Goal: Find specific page/section: Find specific page/section

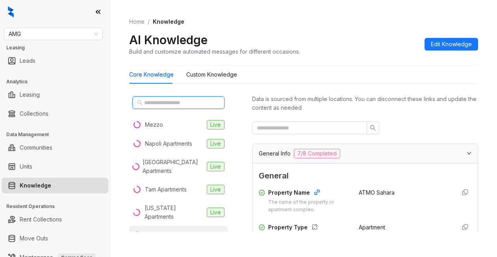
click at [149, 101] on input "text" at bounding box center [178, 102] width 69 height 9
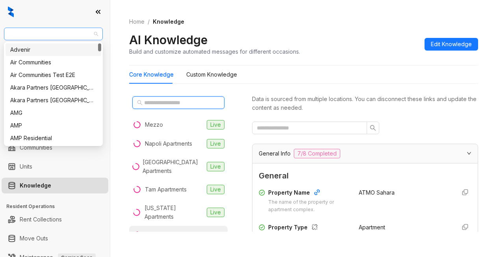
click at [32, 31] on span "AMG" at bounding box center [53, 34] width 89 height 12
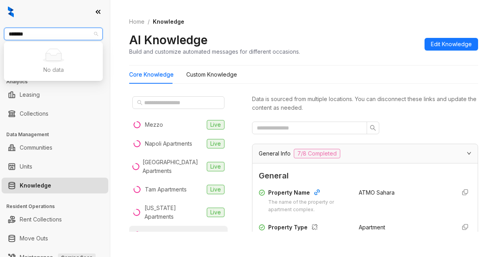
click at [21, 35] on input "*******" at bounding box center [50, 34] width 82 height 12
type input "********"
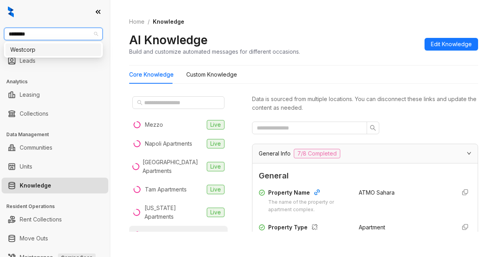
click at [26, 53] on div "Westcorp" at bounding box center [53, 49] width 86 height 9
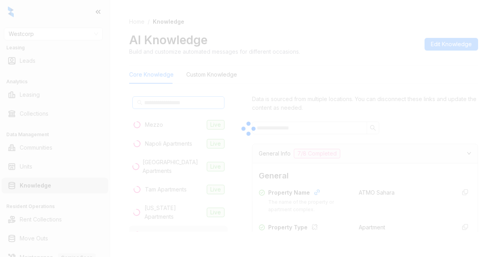
click at [161, 104] on div at bounding box center [248, 128] width 497 height 257
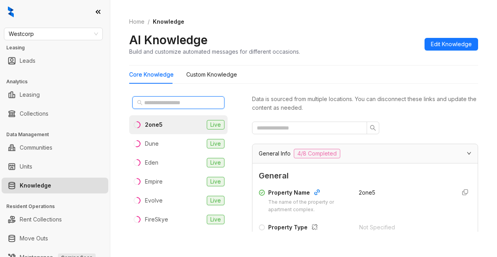
click at [160, 103] on input "text" at bounding box center [178, 102] width 69 height 9
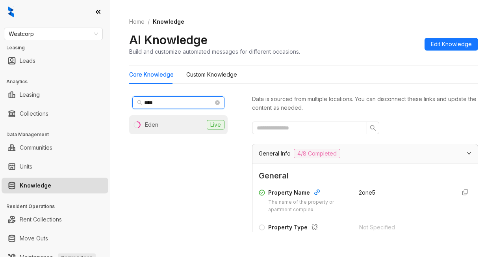
type input "****"
click at [158, 122] on li "Eden Live" at bounding box center [178, 124] width 99 height 19
click at [402, 111] on div "Data is sourced from multiple locations. You can disconnect these links and upd…" at bounding box center [365, 103] width 226 height 17
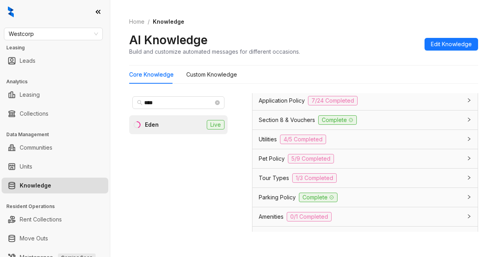
scroll to position [591, 0]
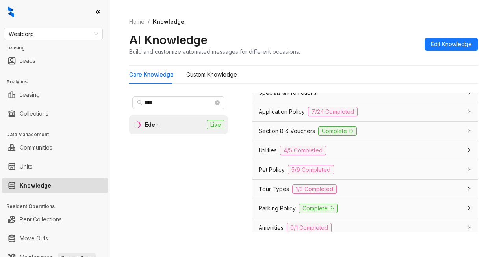
click at [271, 116] on span "Application Policy" at bounding box center [282, 111] width 46 height 9
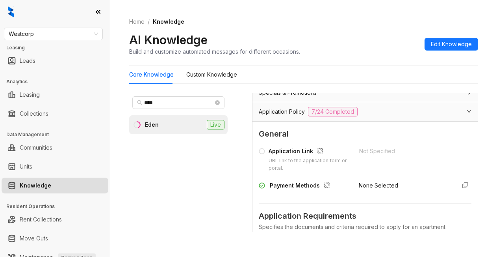
click at [381, 77] on div "No data No data Add FAQ" at bounding box center [365, 35] width 213 height 83
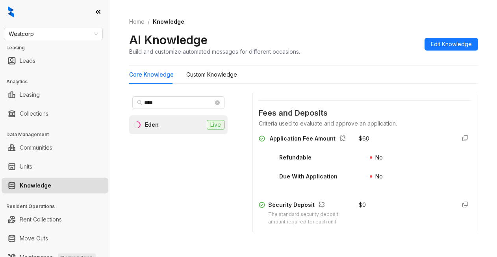
scroll to position [946, 0]
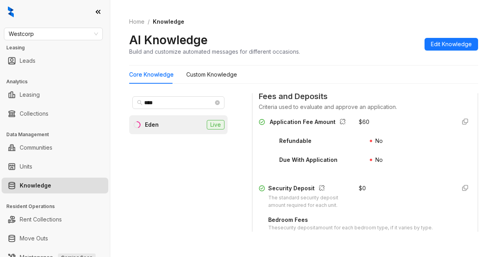
click at [413, 174] on div "Application Fee Amount $ 60 Refundable No Due With Application No" at bounding box center [365, 145] width 213 height 57
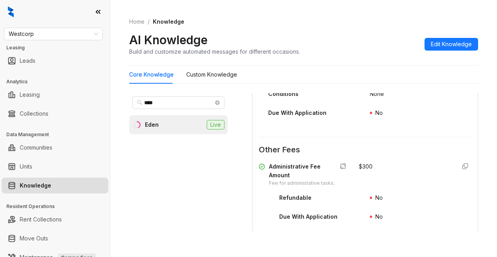
scroll to position [1182, 0]
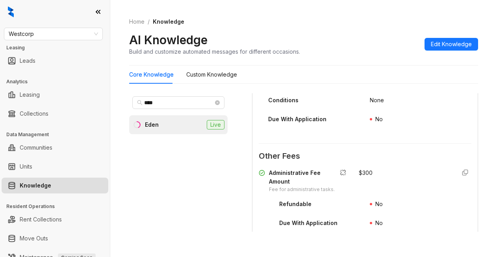
click at [409, 89] on div "No" at bounding box center [421, 83] width 102 height 13
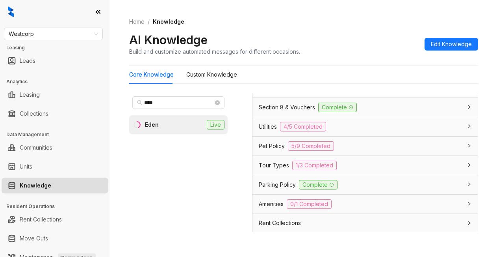
scroll to position [1655, 0]
click at [264, 130] on span "Utilities" at bounding box center [268, 125] width 18 height 9
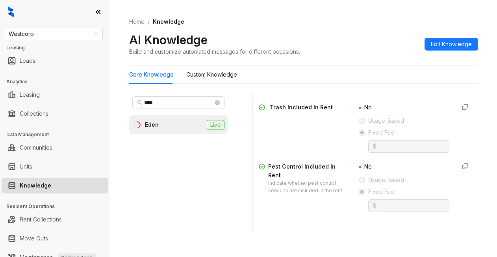
scroll to position [1852, 0]
drag, startPoint x: 364, startPoint y: 43, endPoint x: 366, endPoint y: 35, distance: 8.1
click at [363, 43] on div "AI Knowledge Build and customize automated messages for different occasions. Ed…" at bounding box center [303, 43] width 349 height 23
click at [202, 77] on Knowledge "Custom Knowledge" at bounding box center [211, 74] width 51 height 9
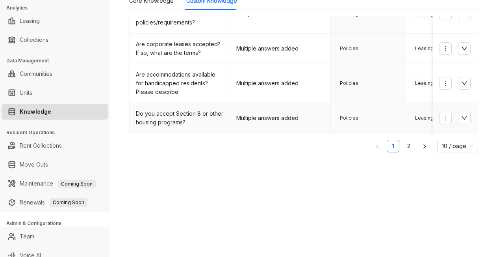
scroll to position [82, 0]
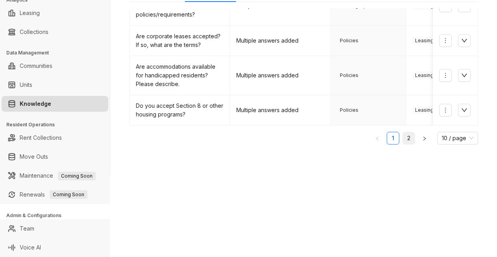
click at [403, 138] on link "2" at bounding box center [409, 138] width 12 height 12
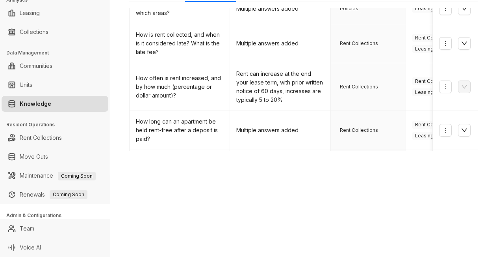
drag, startPoint x: 446, startPoint y: 201, endPoint x: 430, endPoint y: 180, distance: 26.5
click at [445, 201] on div "Westcorp Leasing Leads Analytics Leasing Collections Data Management Communitie…" at bounding box center [248, 128] width 497 height 257
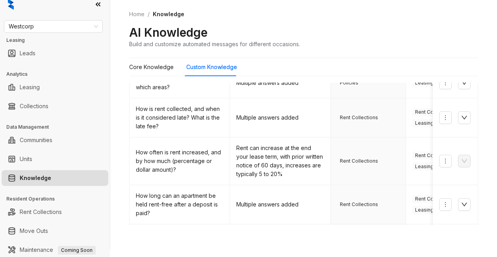
scroll to position [0, 0]
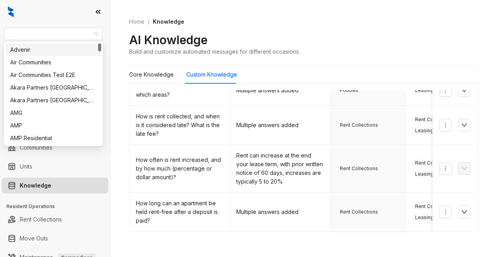
drag, startPoint x: 70, startPoint y: 31, endPoint x: -3, endPoint y: 30, distance: 73.3
click at [0, 30] on html "Westcorp Leasing Leads Analytics Leasing Collections Data Management Communitie…" at bounding box center [248, 128] width 497 height 257
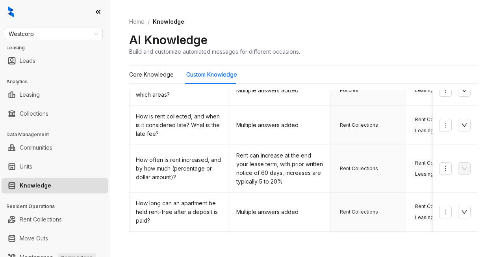
drag, startPoint x: 11, startPoint y: 32, endPoint x: 28, endPoint y: 0, distance: 36.1
click at [10, 32] on span "Westcorp" at bounding box center [53, 34] width 89 height 12
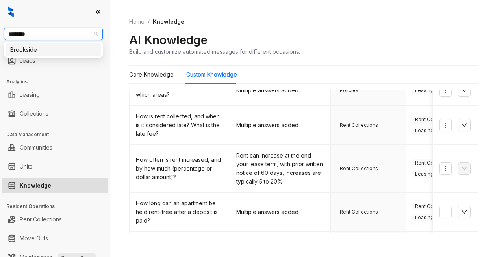
type input "*********"
click at [24, 56] on div "Brookside:::67608e1be0bb54a195c18c65 Brookside" at bounding box center [53, 50] width 99 height 16
click at [49, 49] on div "Brookside" at bounding box center [53, 49] width 86 height 9
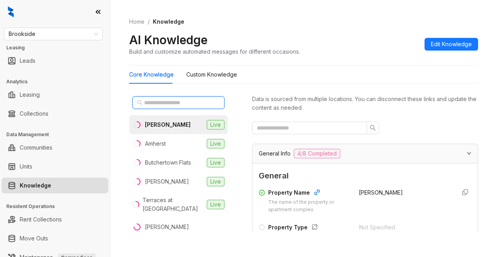
click at [180, 100] on input "text" at bounding box center [178, 102] width 69 height 9
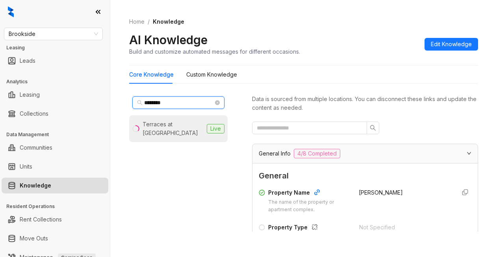
type input "********"
drag, startPoint x: 154, startPoint y: 123, endPoint x: 155, endPoint y: 118, distance: 4.5
click at [154, 121] on div "Terraces at Summerville" at bounding box center [173, 128] width 61 height 17
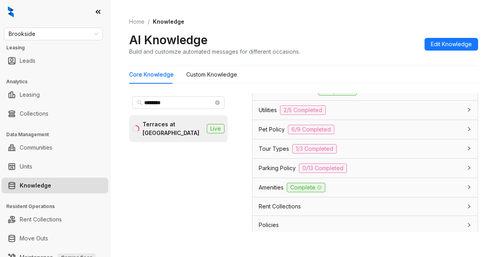
scroll to position [630, 0]
click at [274, 115] on span "Utilities" at bounding box center [268, 110] width 18 height 9
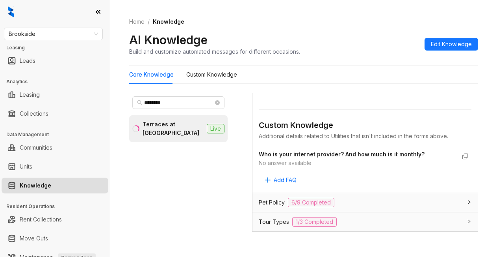
scroll to position [867, 0]
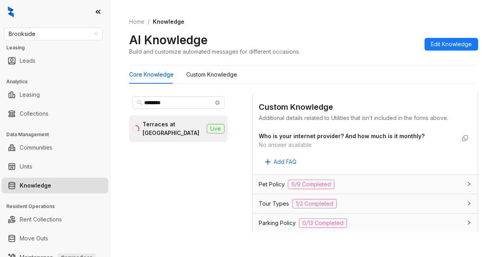
click at [357, 168] on div "Who is your internet provider? And how much is it monthly? No answer available …" at bounding box center [365, 149] width 213 height 38
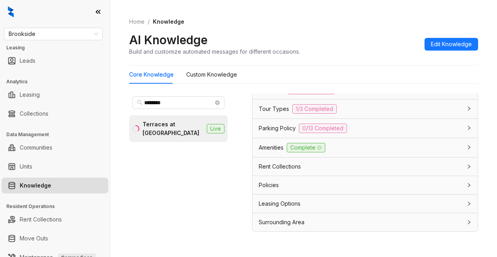
scroll to position [985, 0]
click at [381, 41] on div "AI Knowledge Build and customize automated messages for different occasions. Ed…" at bounding box center [303, 43] width 349 height 23
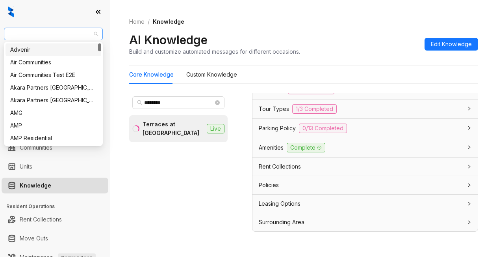
click at [52, 36] on span "Brookside" at bounding box center [53, 34] width 89 height 12
type input "***"
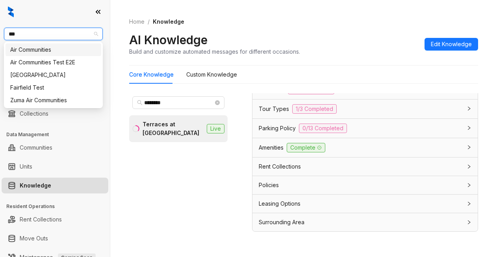
click at [62, 48] on div "Air Communities" at bounding box center [53, 49] width 86 height 9
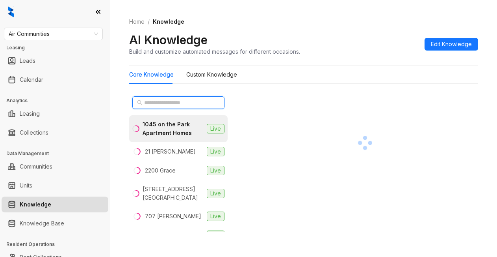
click at [162, 101] on input "text" at bounding box center [178, 102] width 69 height 9
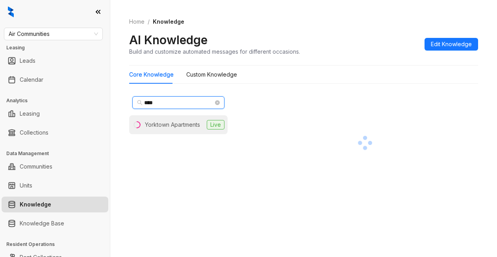
type input "****"
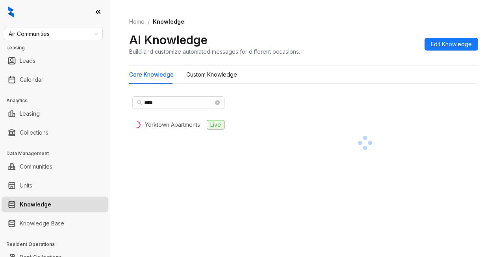
drag, startPoint x: 199, startPoint y: 122, endPoint x: 200, endPoint y: 112, distance: 9.5
click at [200, 120] on div "Yorktown Apartments" at bounding box center [172, 124] width 55 height 9
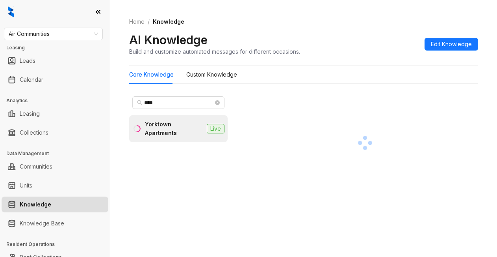
click at [164, 121] on div "Yorktown Apartments" at bounding box center [174, 128] width 59 height 17
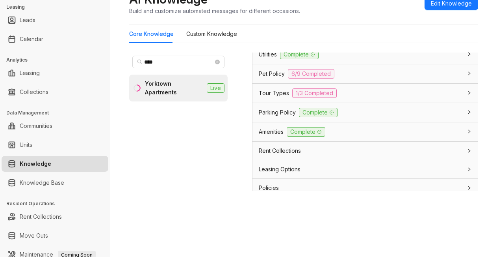
scroll to position [670, 0]
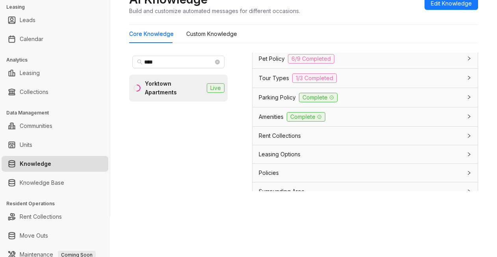
click at [270, 121] on span "Amenities" at bounding box center [271, 116] width 25 height 9
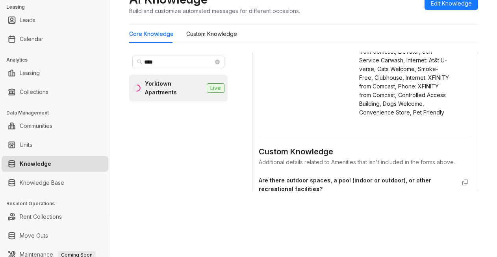
scroll to position [827, 0]
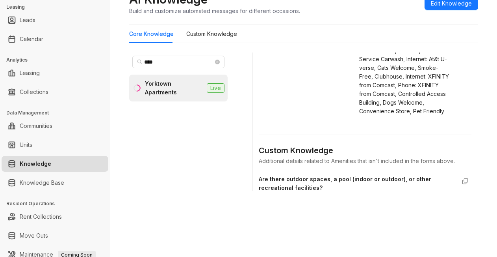
drag, startPoint x: 394, startPoint y: 204, endPoint x: 421, endPoint y: 170, distance: 43.8
click at [396, 203] on div "Home / Knowledge AI Knowledge Build and customize automated messages for differ…" at bounding box center [303, 87] width 387 height 257
